Goal: Task Accomplishment & Management: Manage account settings

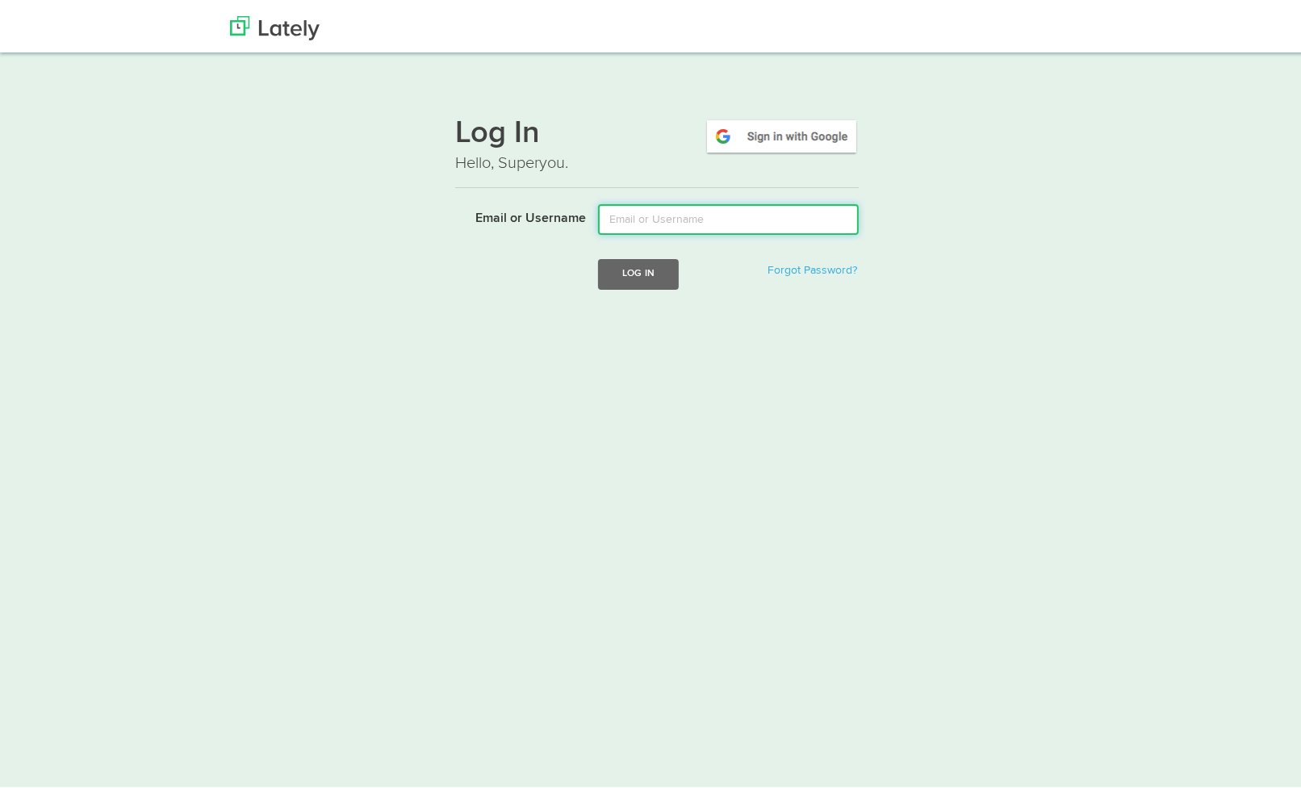
click at [645, 219] on input "Email or Username" at bounding box center [728, 215] width 261 height 31
type input "[EMAIL_ADDRESS][DOMAIN_NAME]"
click at [598, 255] on button "Log In" at bounding box center [638, 270] width 81 height 30
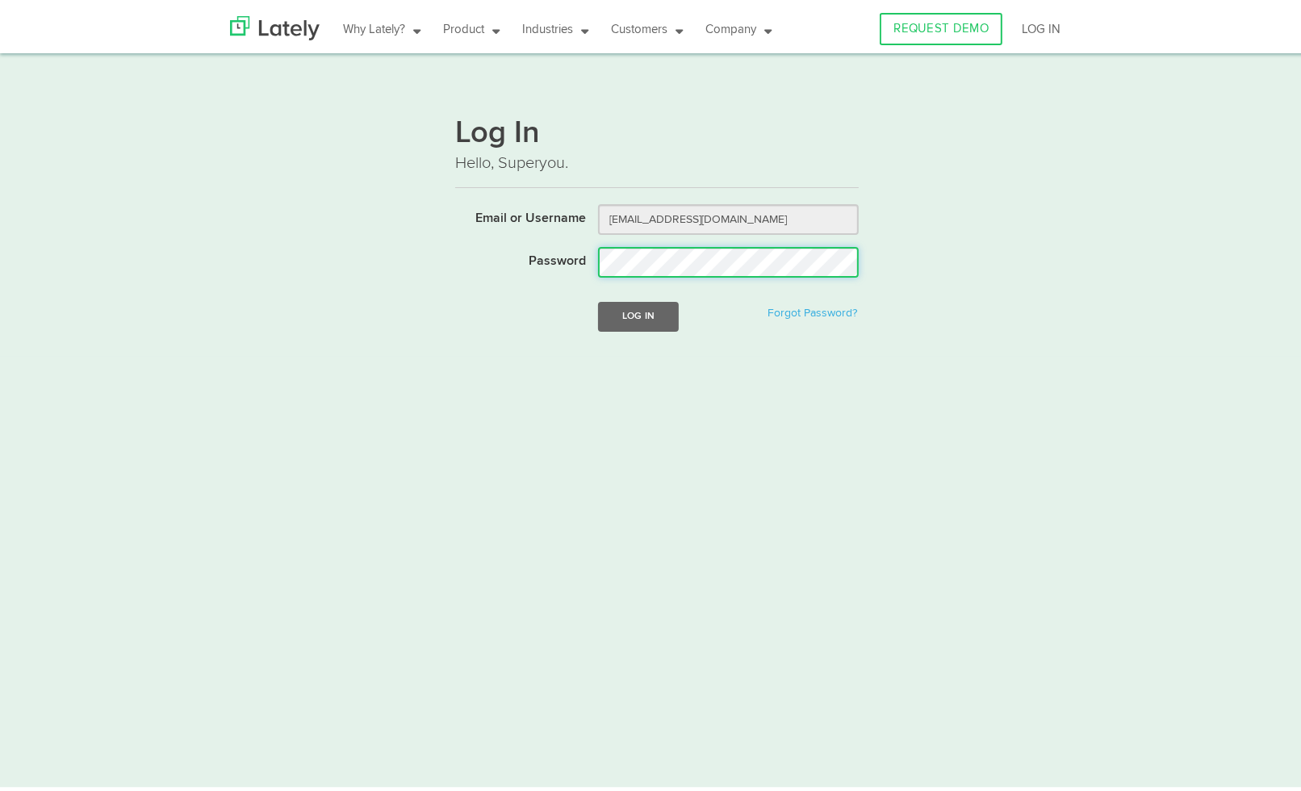
click at [598, 298] on button "Log In" at bounding box center [638, 313] width 81 height 30
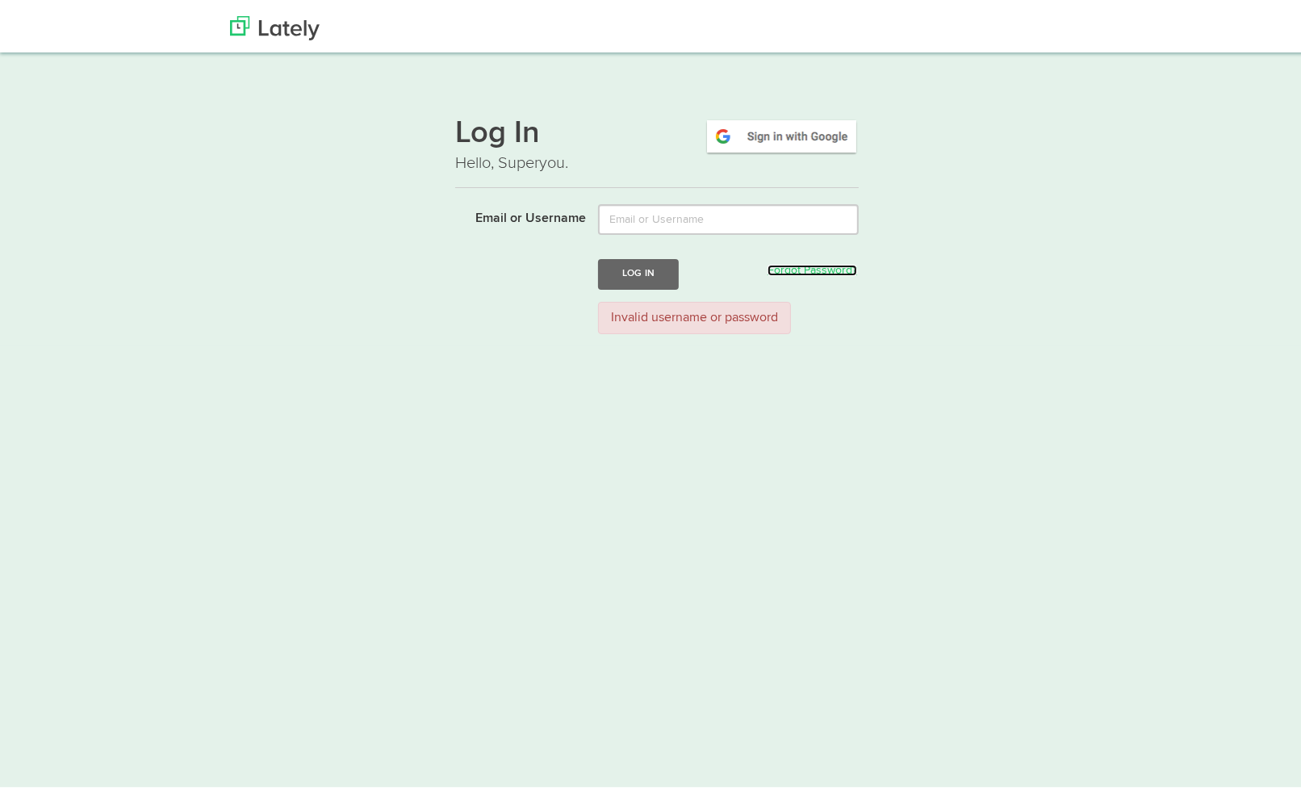
click at [804, 265] on link "Forgot Password?" at bounding box center [812, 266] width 90 height 11
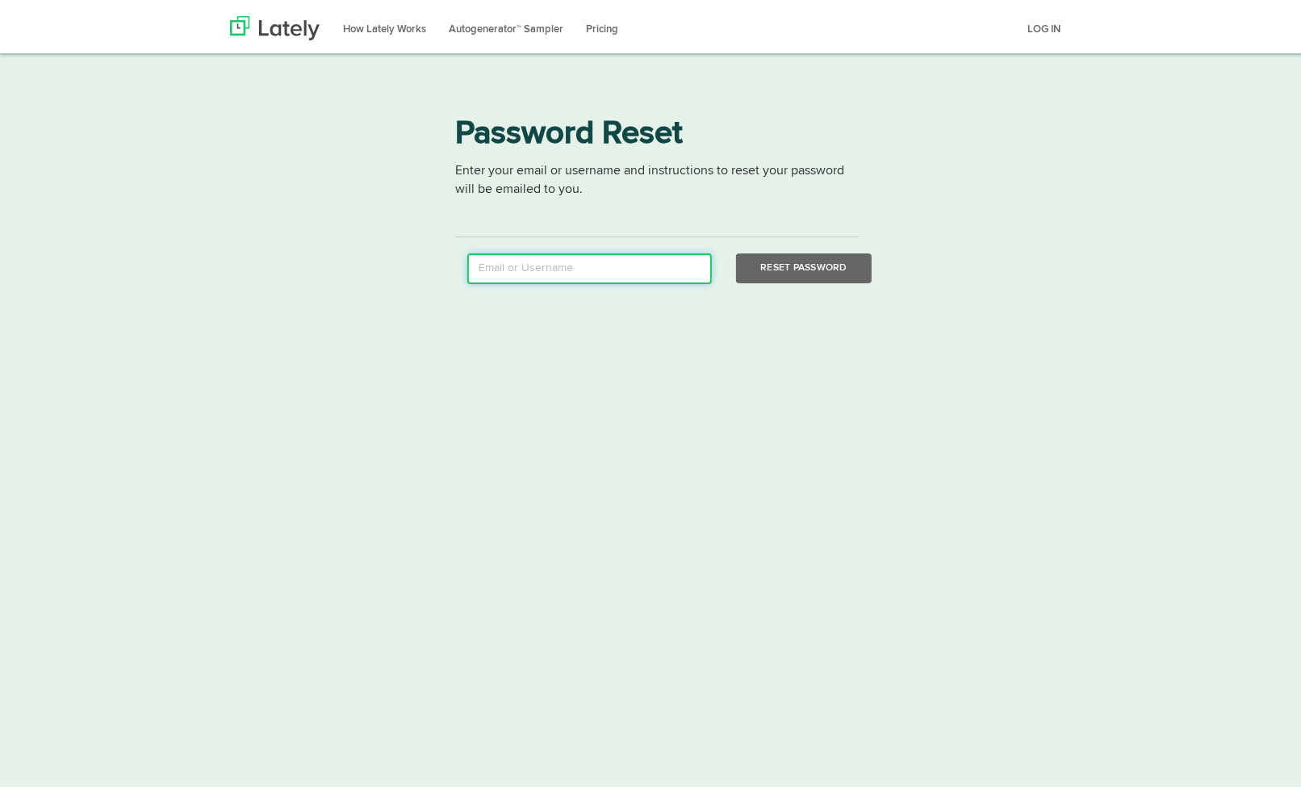
click at [654, 269] on input "email" at bounding box center [589, 264] width 244 height 31
type input "esparler@gmail.com"
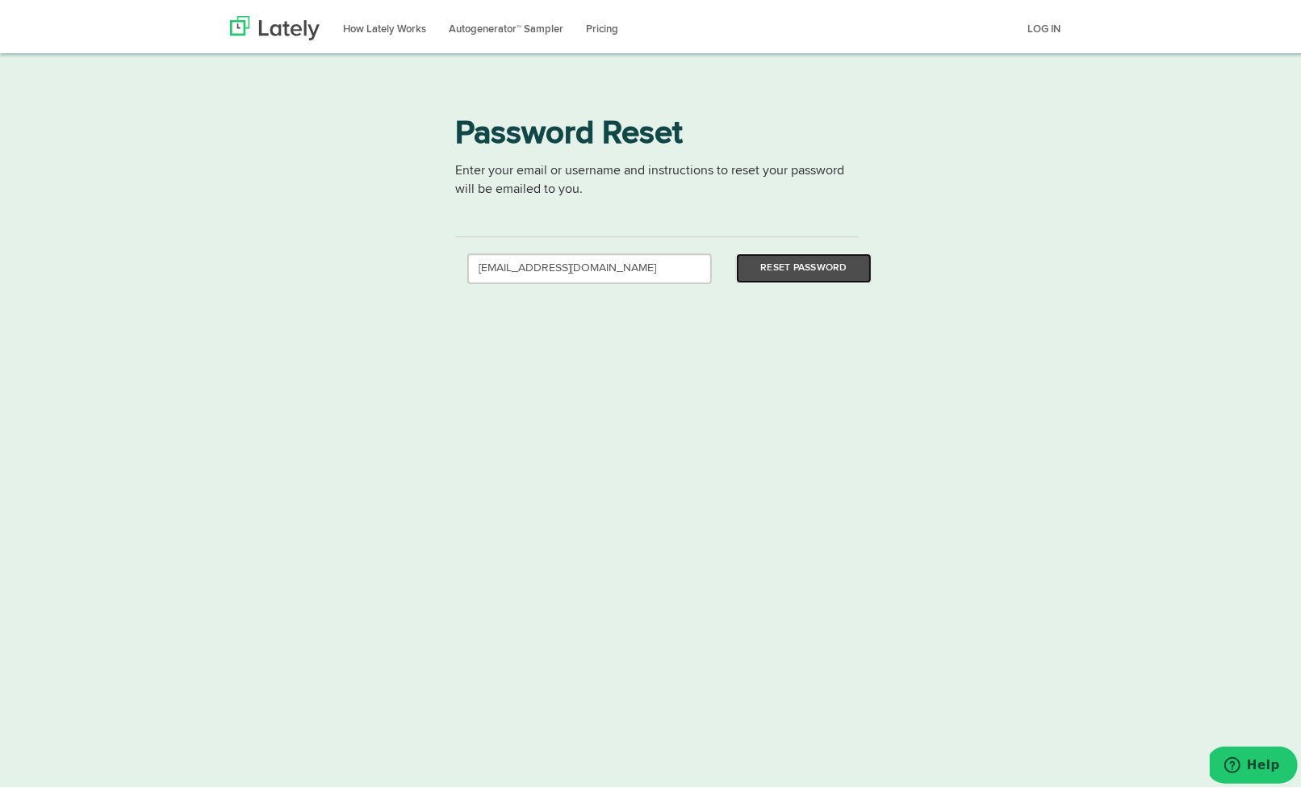
click at [783, 257] on button "Reset Password" at bounding box center [803, 264] width 135 height 30
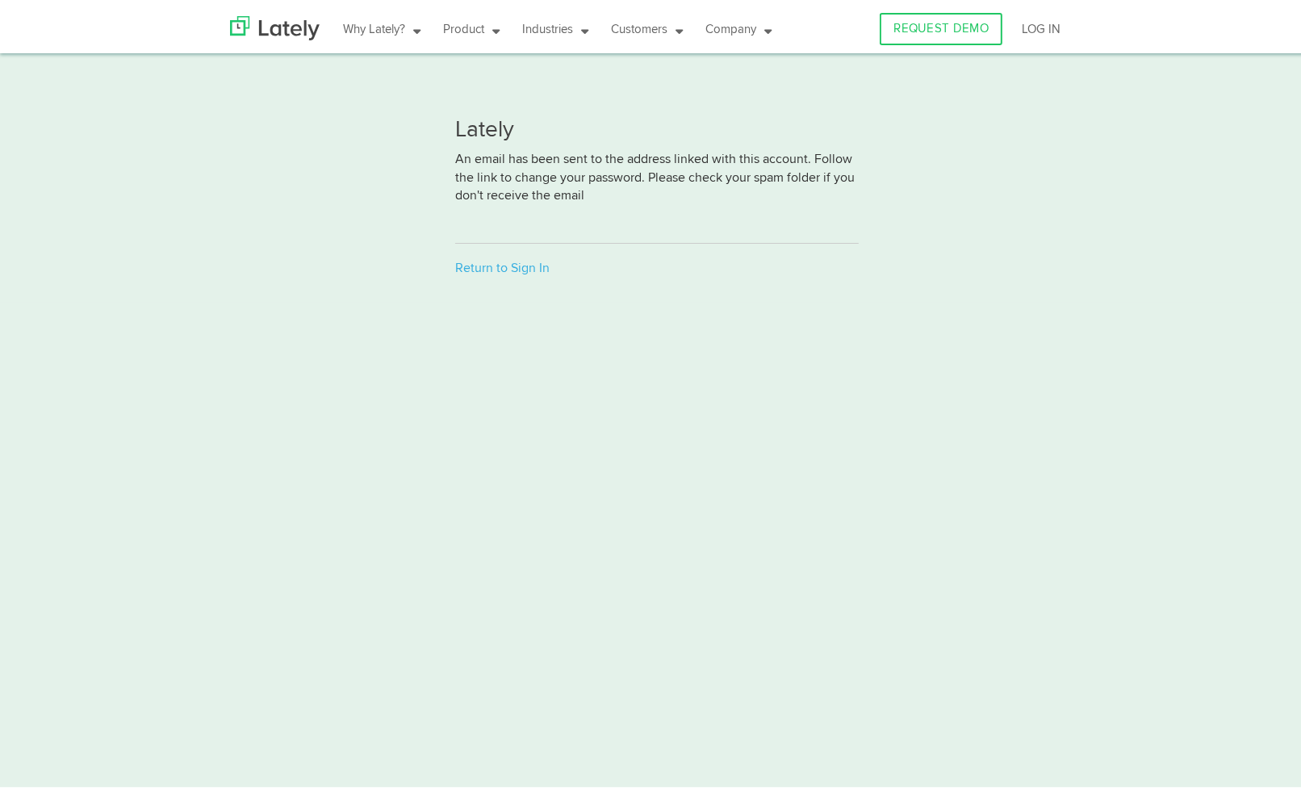
click at [585, 169] on p "An email has been sent to the address linked with this account. Follow the link…" at bounding box center [656, 187] width 403 height 80
click at [485, 268] on link "Return to Sign In" at bounding box center [502, 264] width 94 height 13
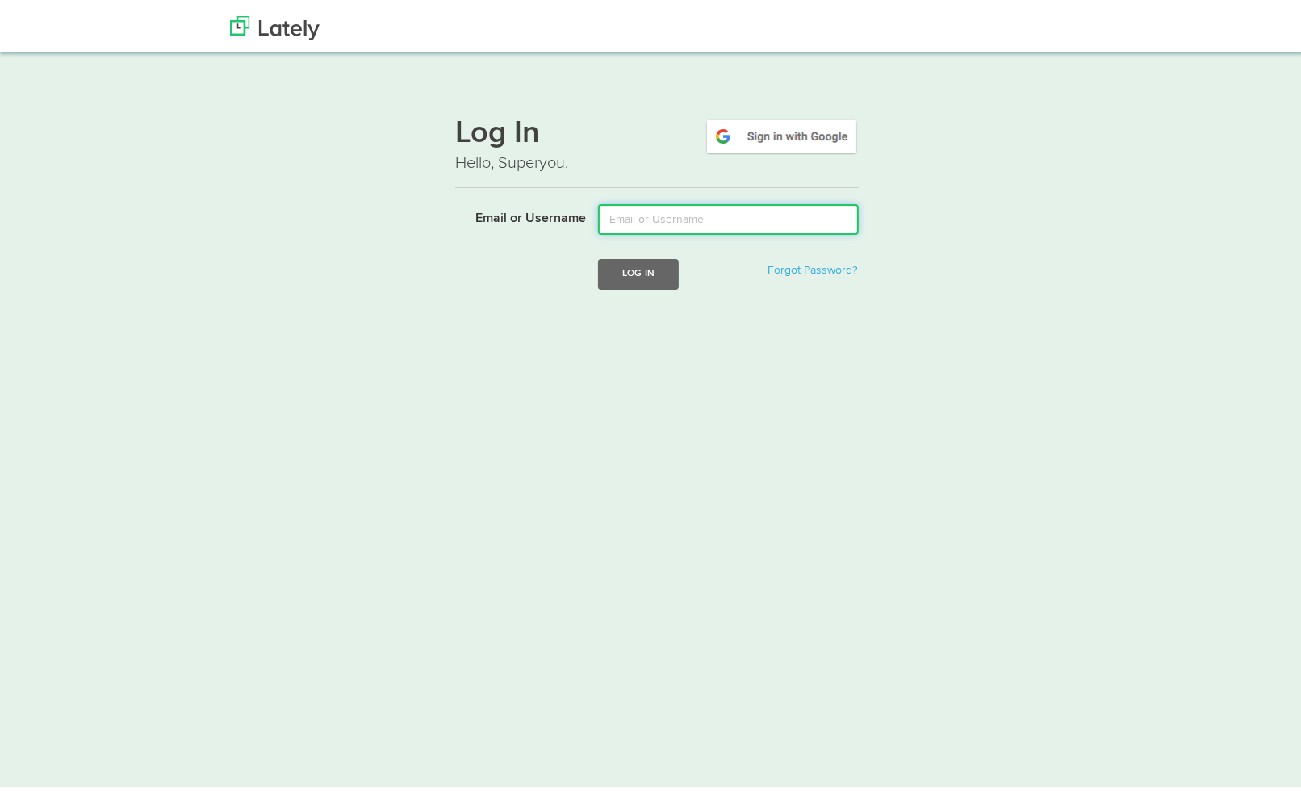
click at [656, 219] on input "Email or Username" at bounding box center [728, 215] width 261 height 31
